Goal: Information Seeking & Learning: Understand process/instructions

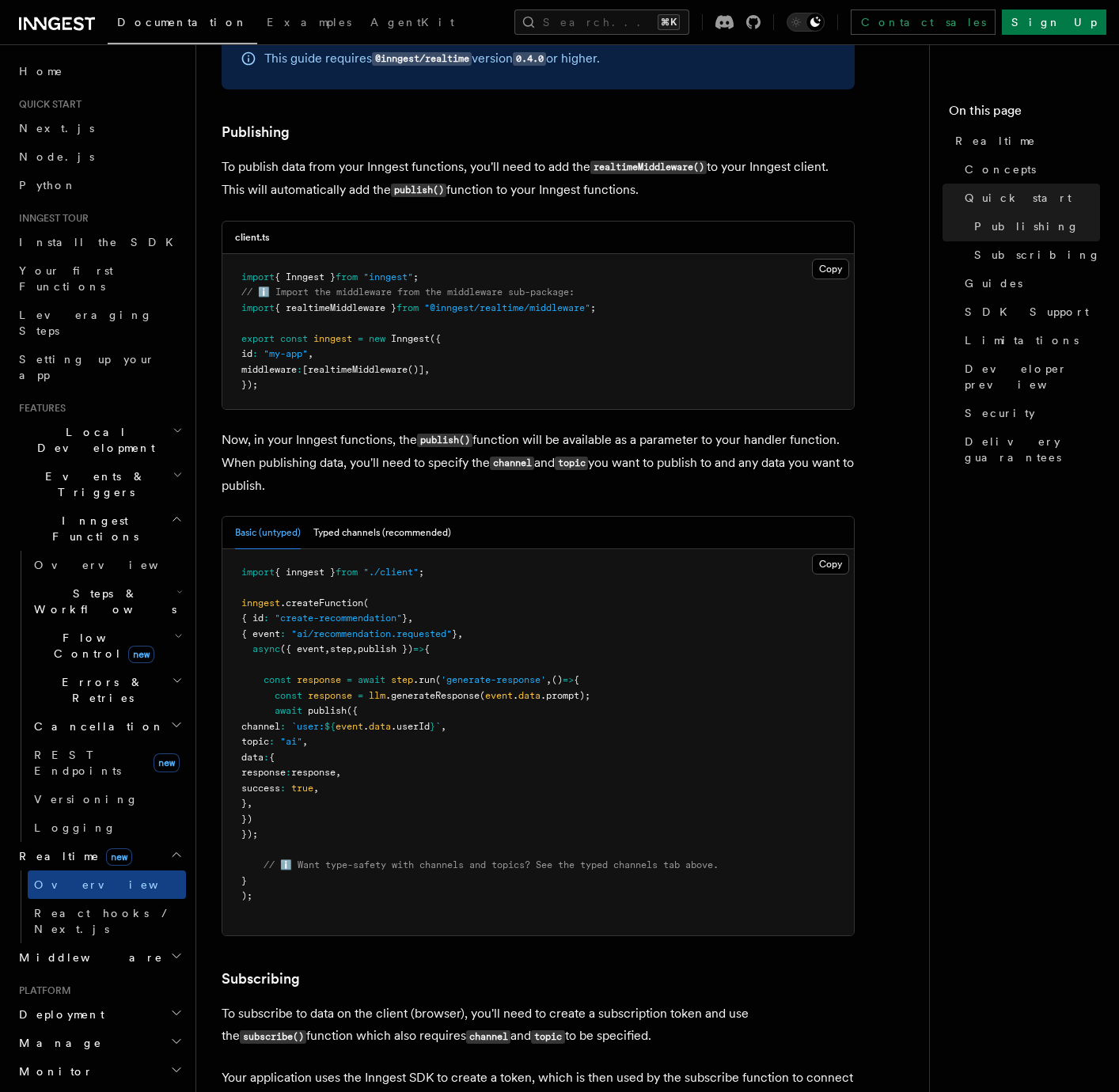
scroll to position [1495, 0]
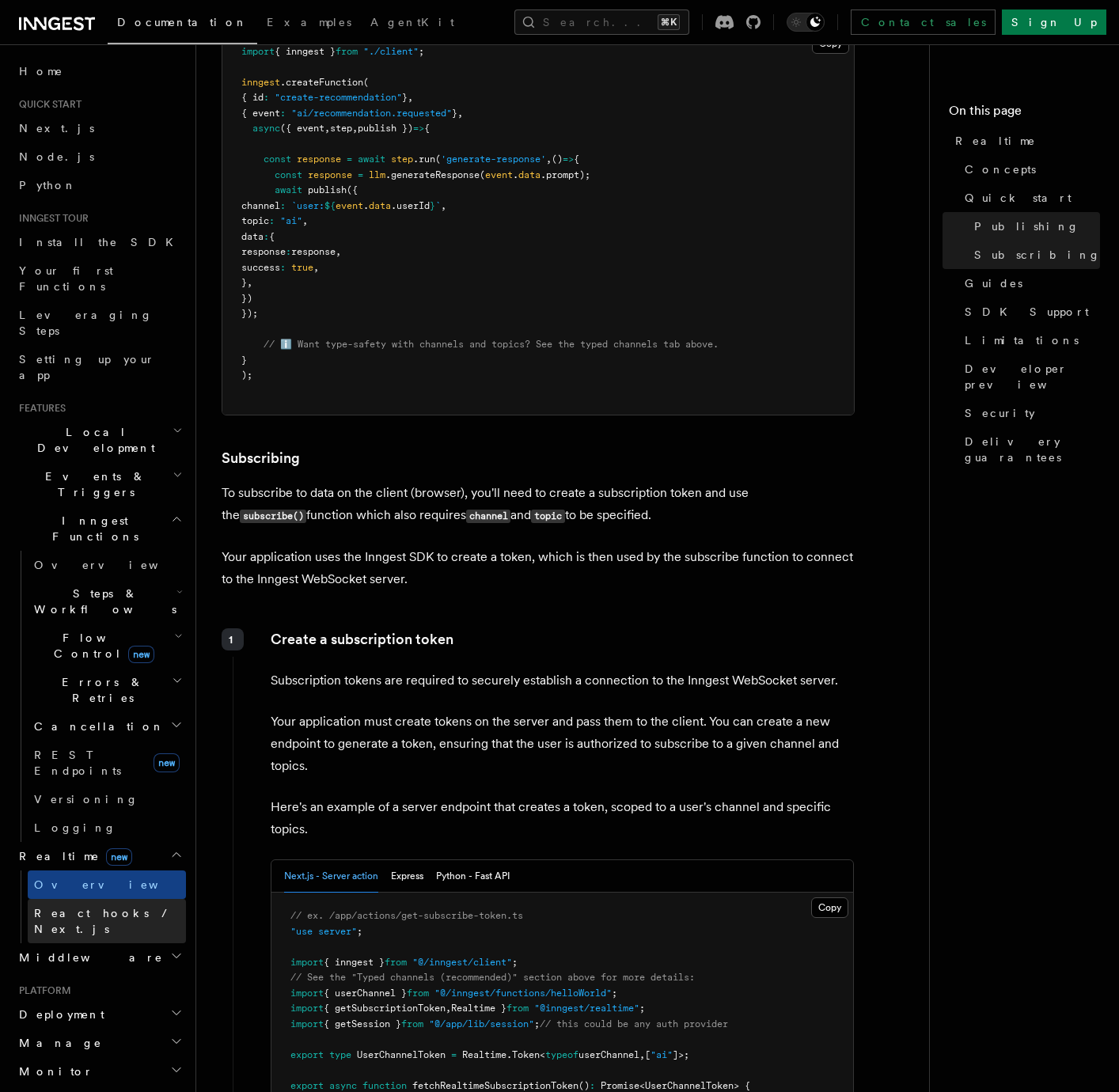
click at [69, 906] on span "React hooks / Next.js" at bounding box center [104, 920] width 140 height 29
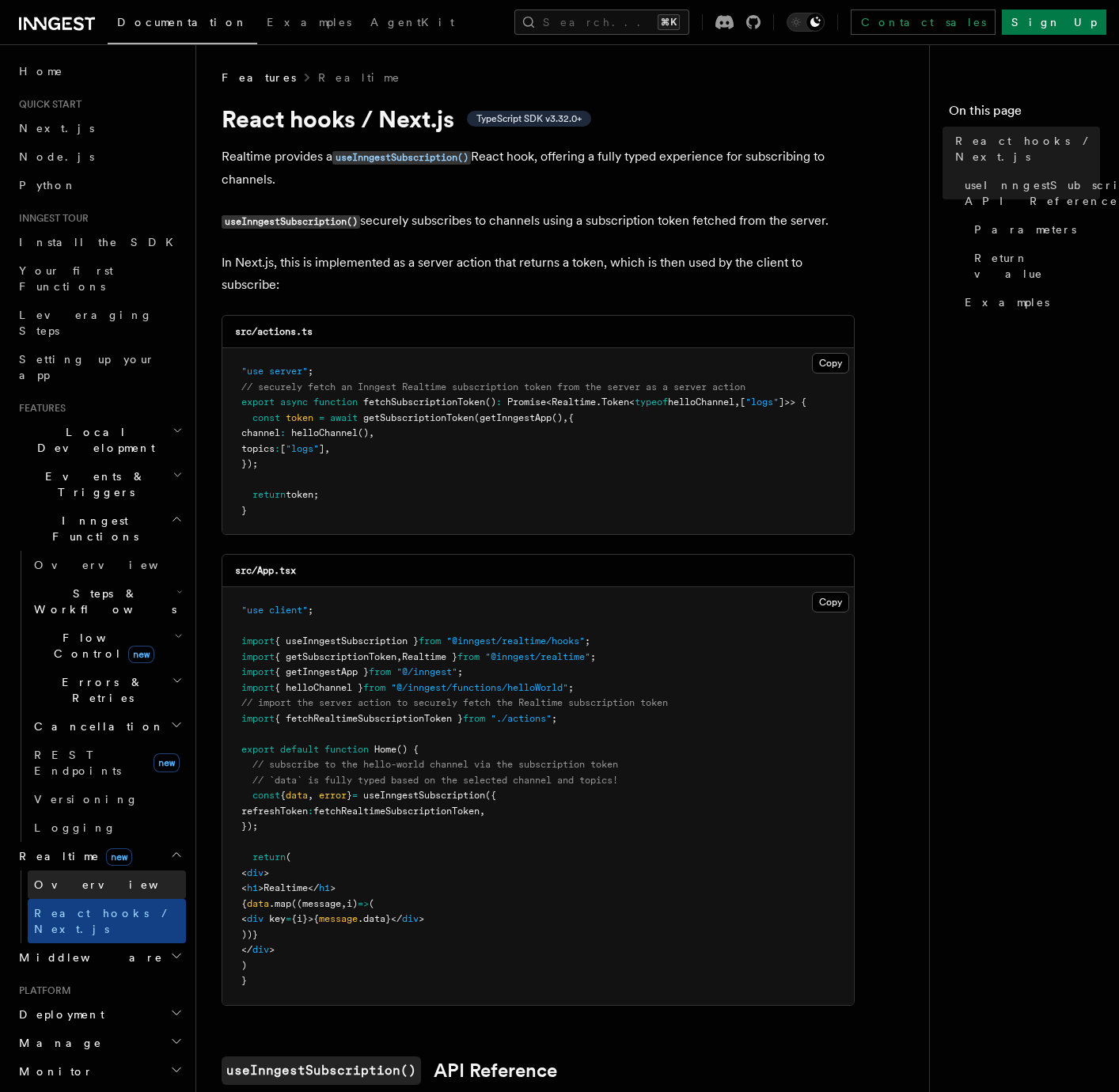
click at [98, 870] on link "Overview" at bounding box center [106, 884] width 158 height 29
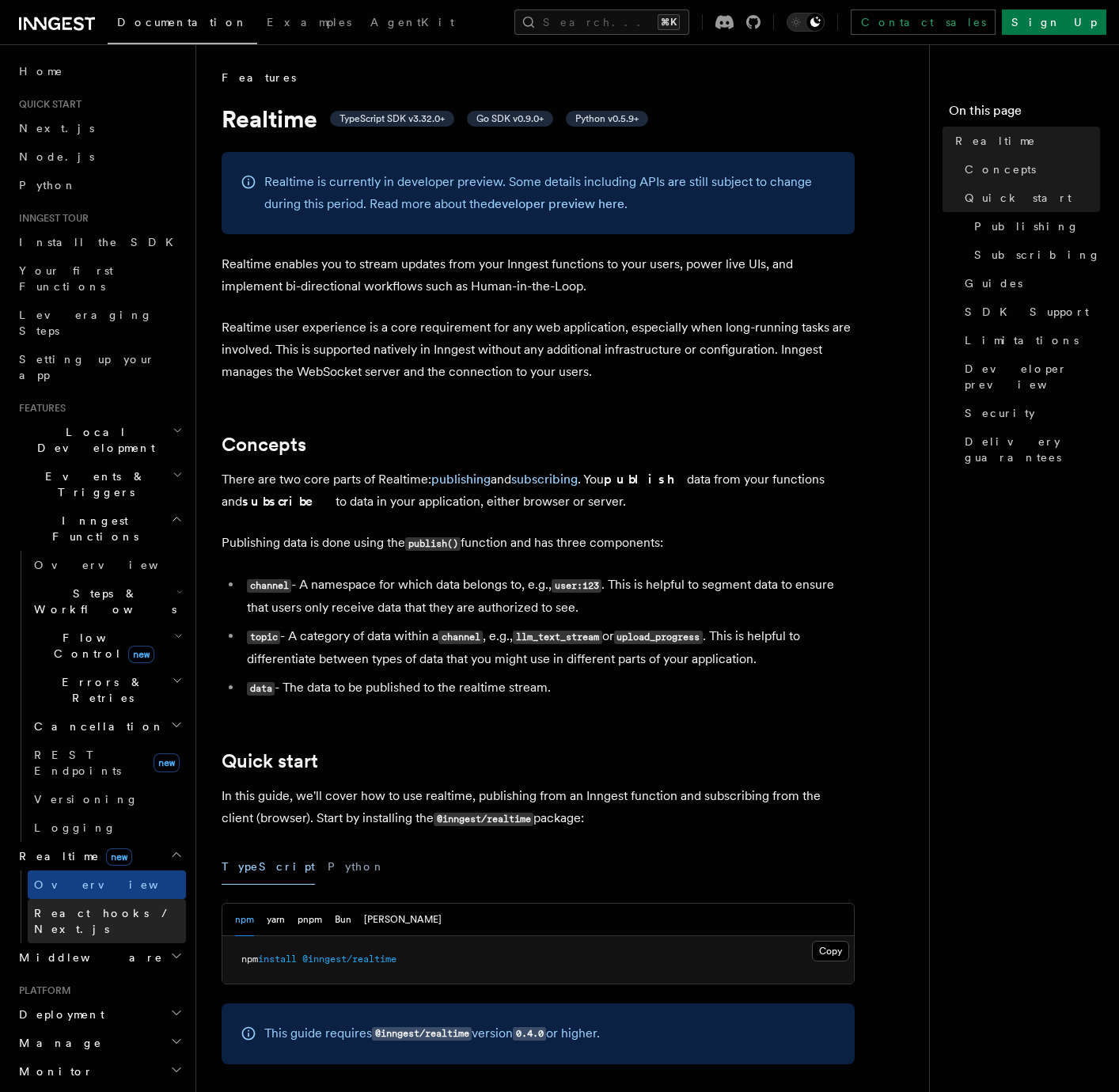
click at [130, 898] on link "React hooks / Next.js" at bounding box center [106, 920] width 158 height 44
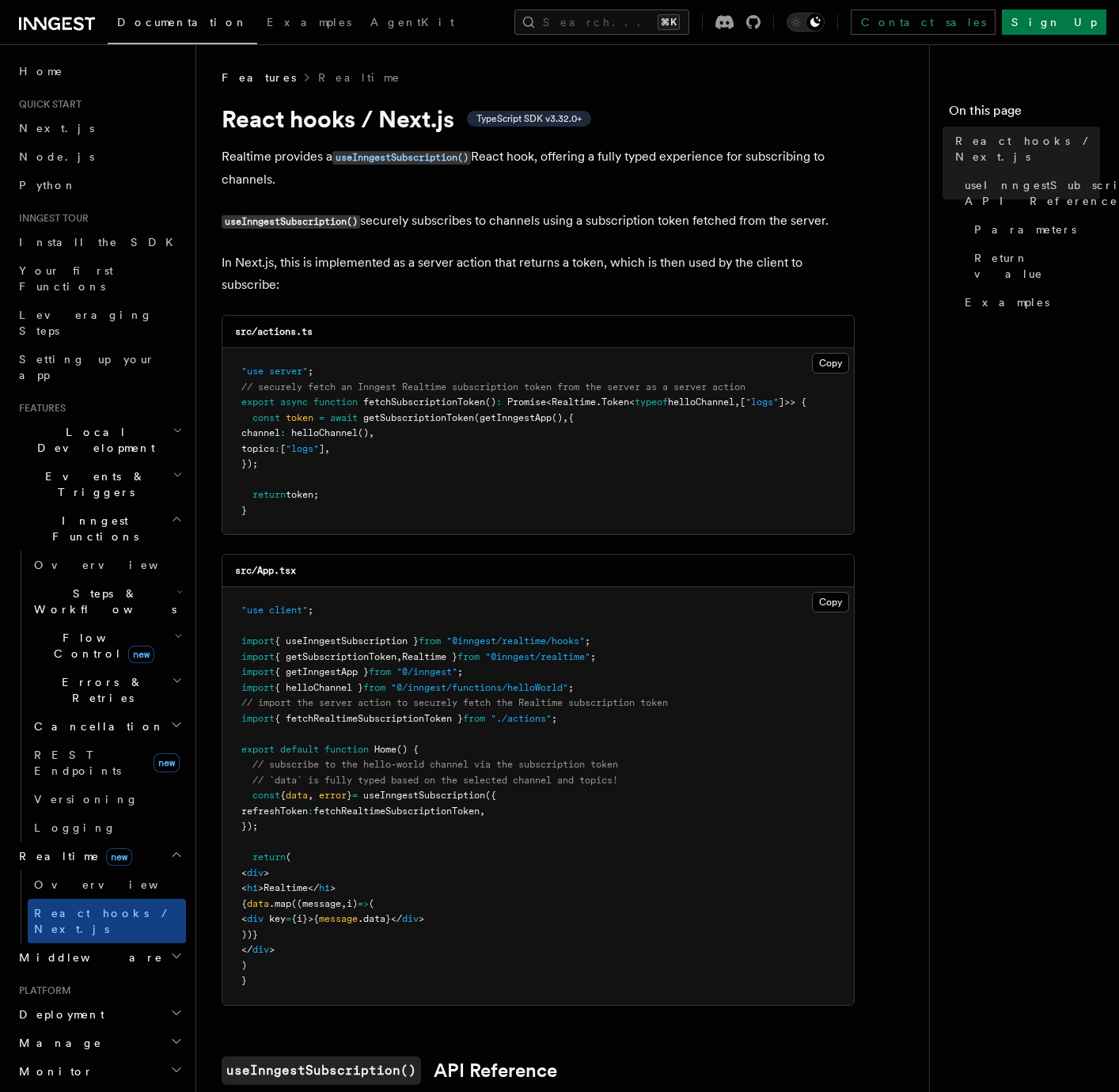
click at [425, 795] on span "useInngestSubscription" at bounding box center [424, 795] width 122 height 11
click at [419, 718] on span "{ fetchRealtimeSubscriptionToken }" at bounding box center [369, 718] width 188 height 11
